Goal: Obtain resource: Download file/media

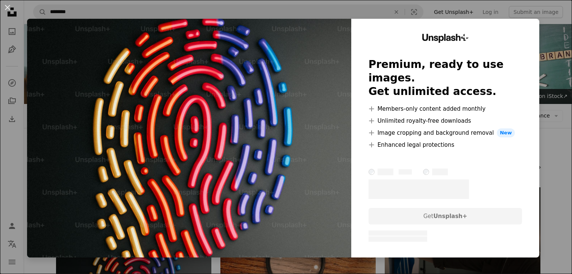
scroll to position [150, 0]
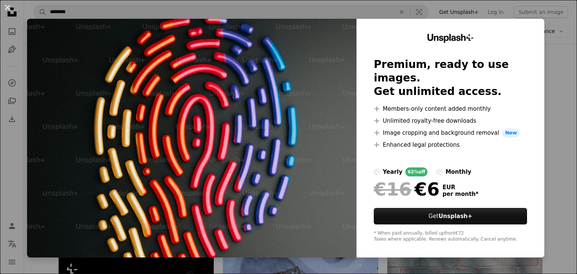
click at [8, 6] on button "An X shape" at bounding box center [7, 7] width 9 height 9
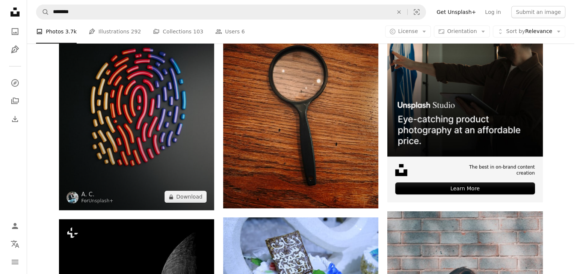
scroll to position [188, 0]
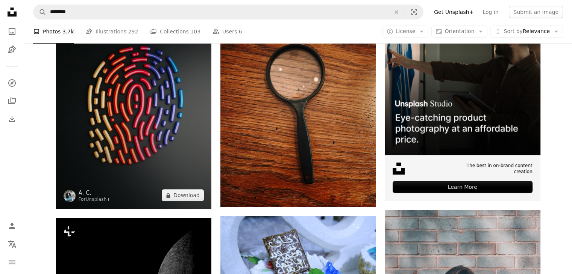
click at [179, 144] on img at bounding box center [133, 104] width 155 height 209
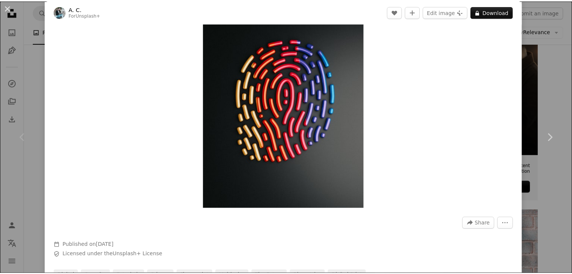
scroll to position [113, 0]
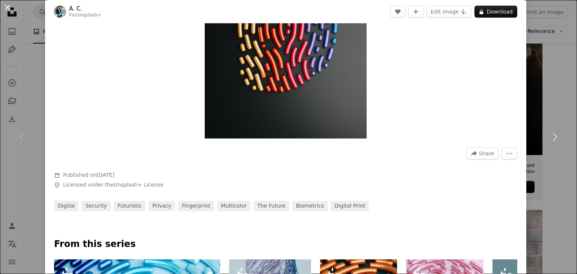
click at [8, 6] on button "An X shape" at bounding box center [7, 7] width 9 height 9
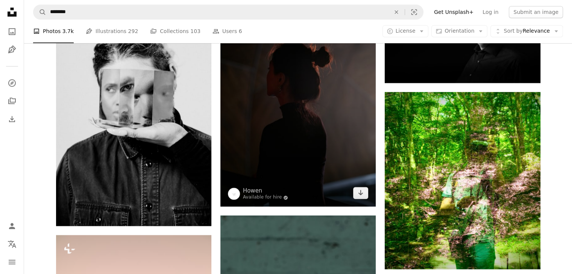
scroll to position [601, 0]
